Goal: Task Accomplishment & Management: Complete application form

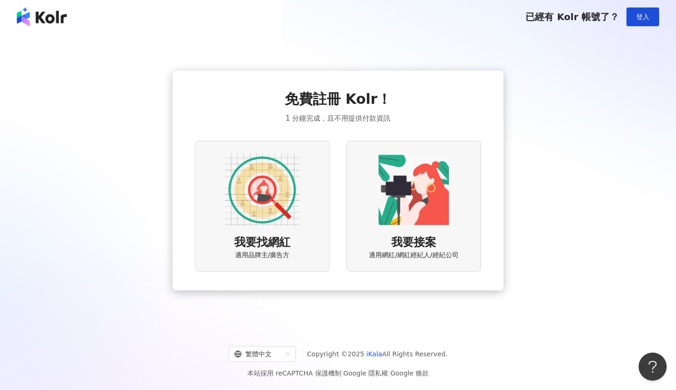
click at [408, 207] on img at bounding box center [413, 189] width 75 height 75
click at [428, 206] on img at bounding box center [413, 189] width 75 height 75
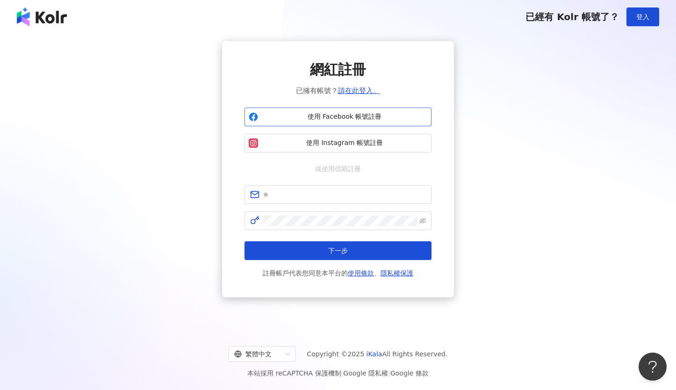
click at [342, 114] on span "使用 Facebook 帳號註冊" at bounding box center [344, 116] width 165 height 9
